Goal: Information Seeking & Learning: Find specific fact

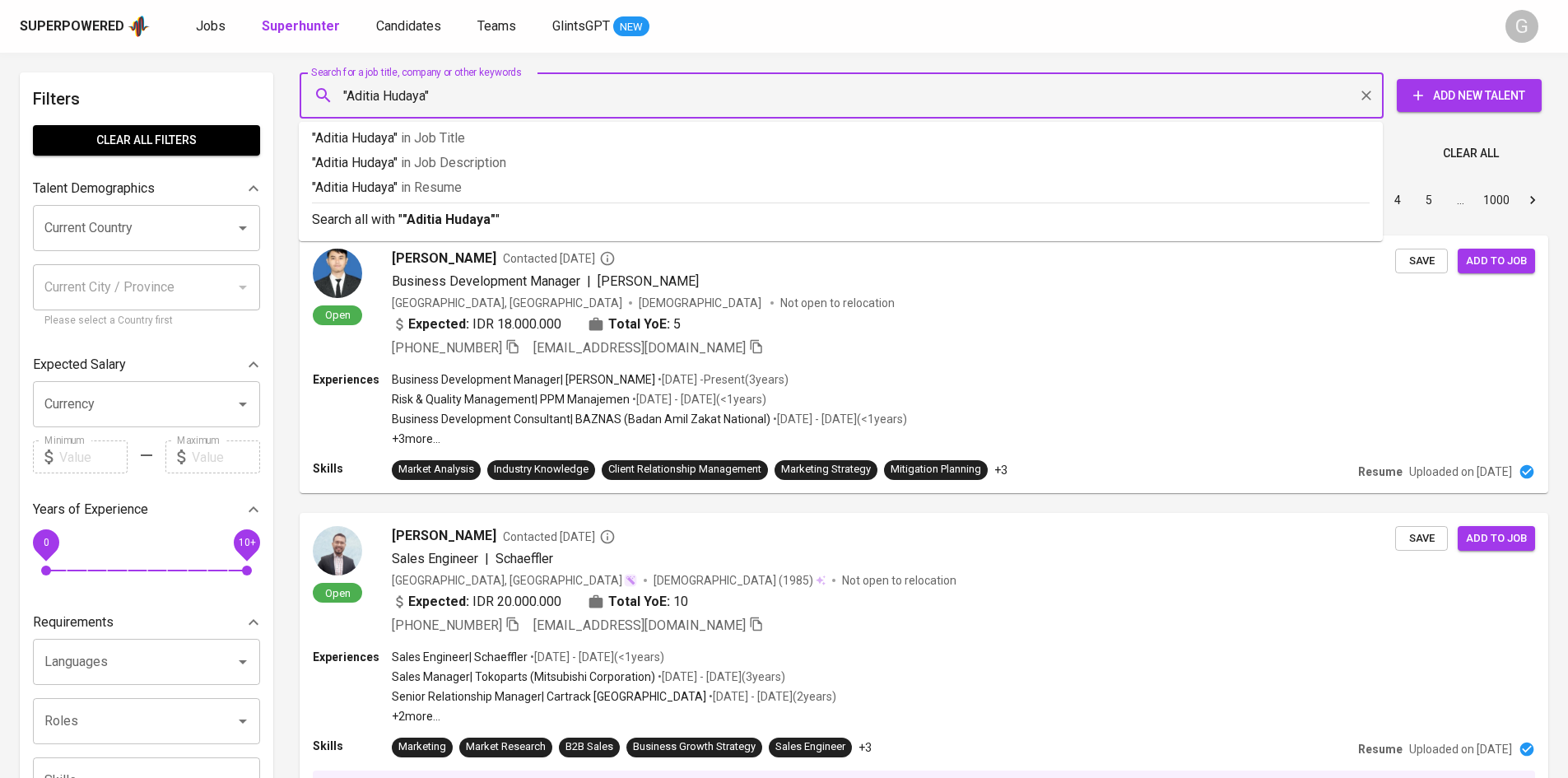
type input ""Aditia Hudaya""
click at [444, 99] on input "Search for a job title, company or other keywords" at bounding box center [846, 95] width 1012 height 31
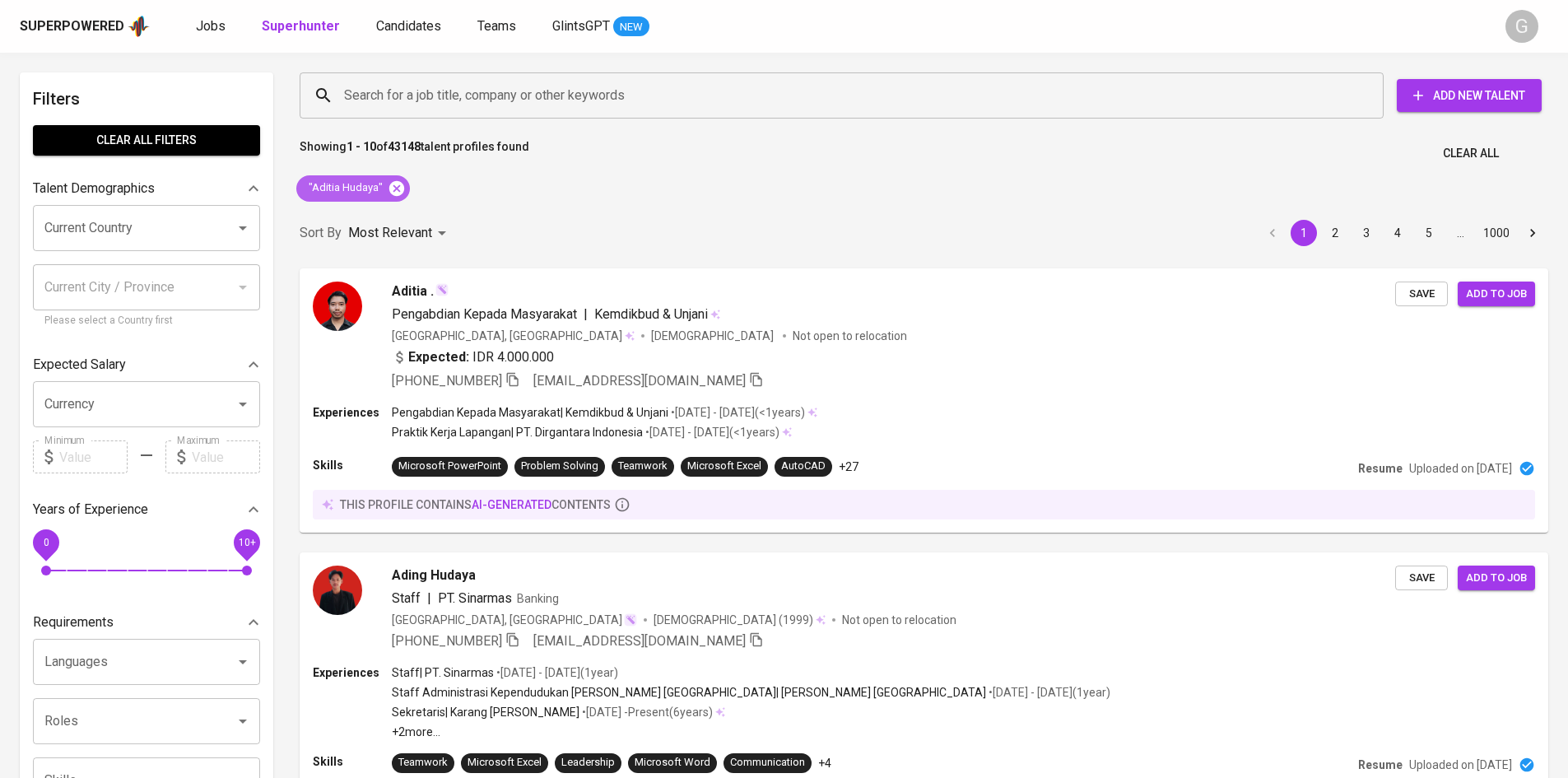
click at [393, 183] on icon at bounding box center [397, 188] width 15 height 15
click at [380, 93] on input "Search for a job title, company or other keywords" at bounding box center [846, 95] width 1012 height 31
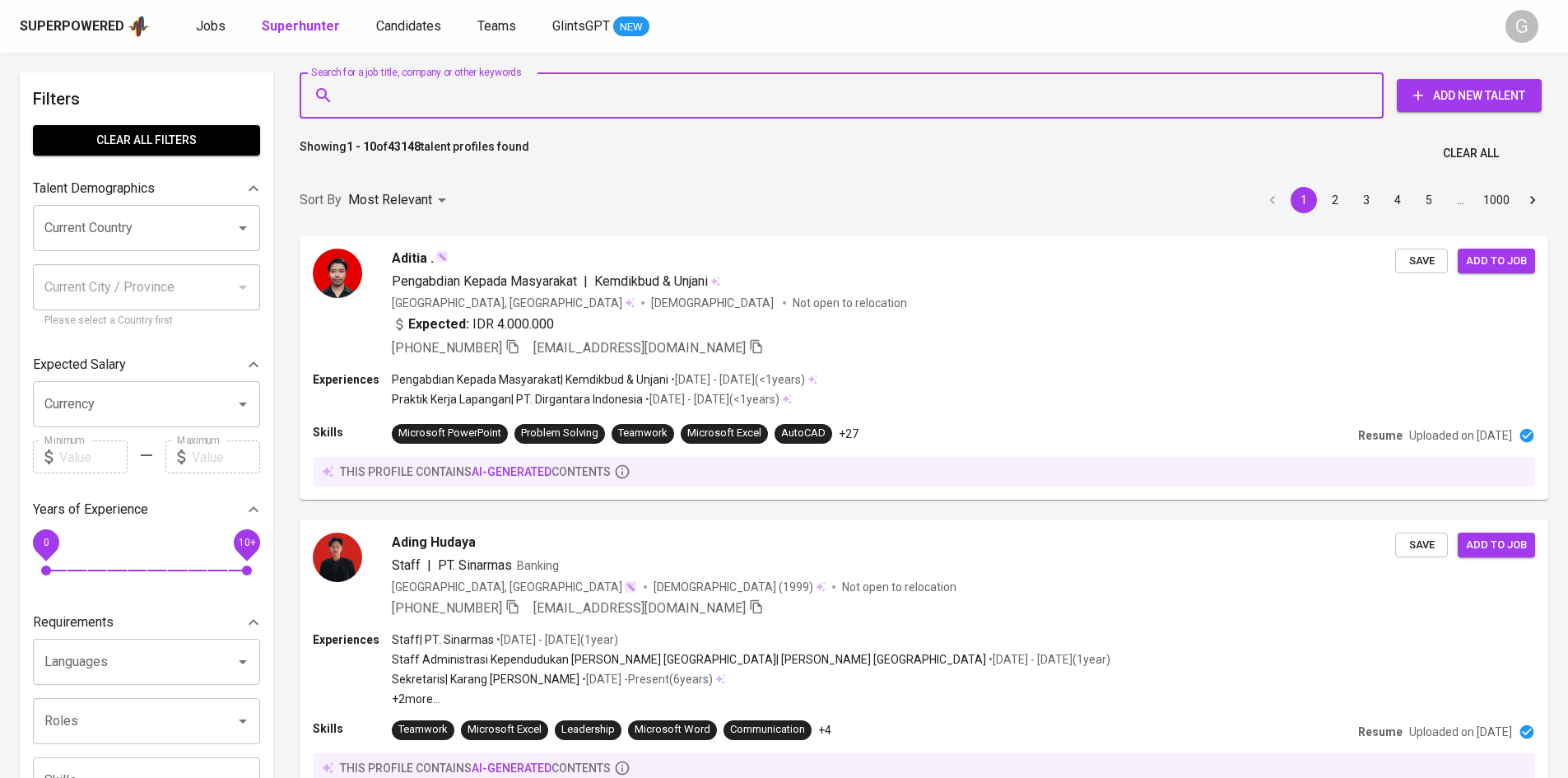
click at [380, 93] on input "Search for a job title, company or other keywords" at bounding box center [846, 95] width 1012 height 31
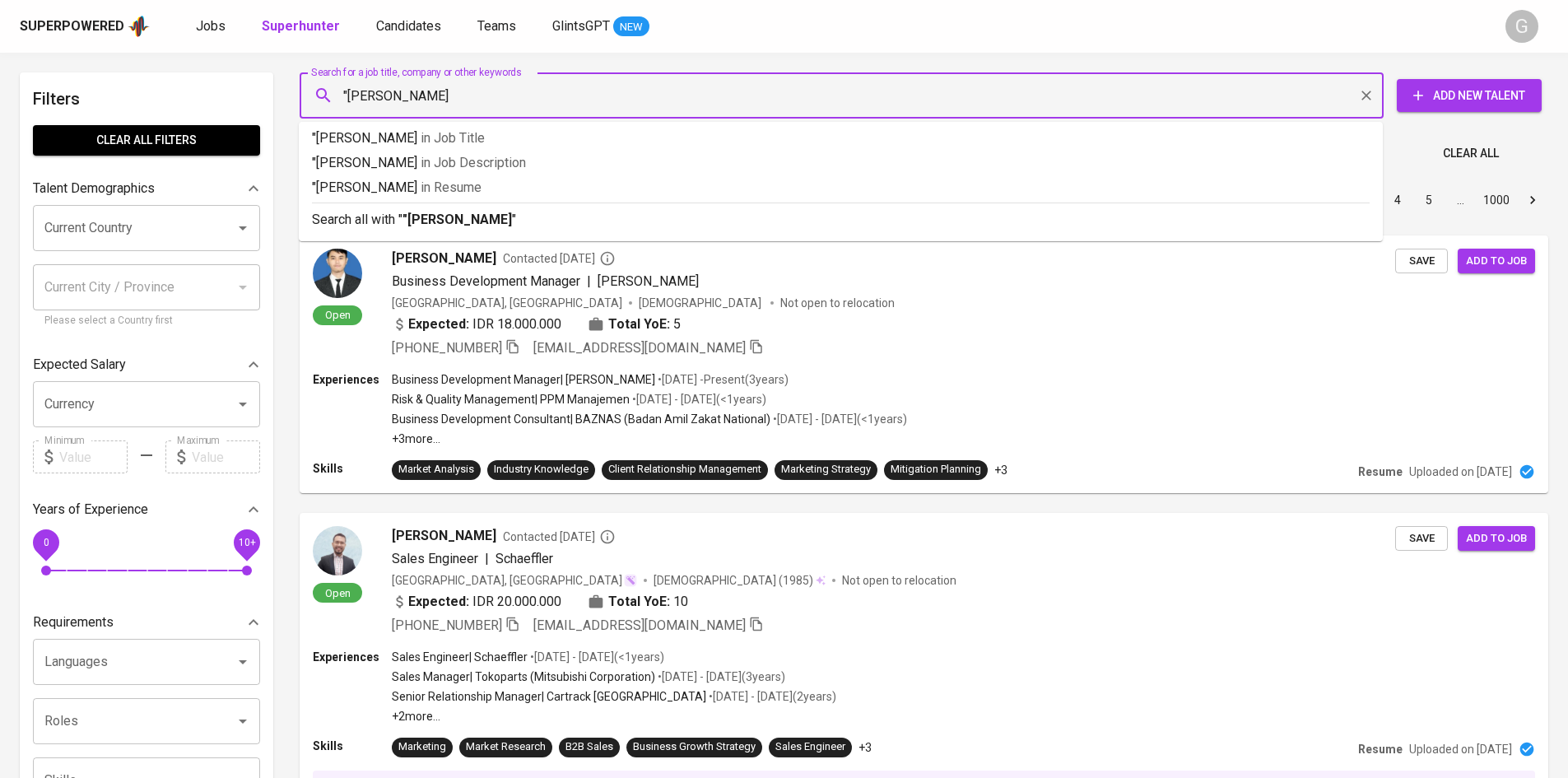
type input ""Eba [PERSON_NAME]""
